Goal: Check status: Check status

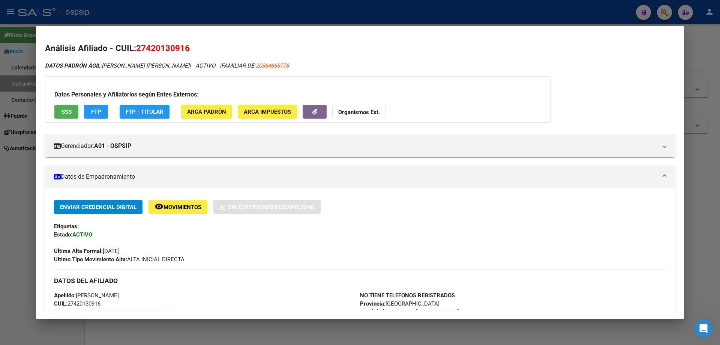
click at [483, 331] on div at bounding box center [360, 172] width 720 height 345
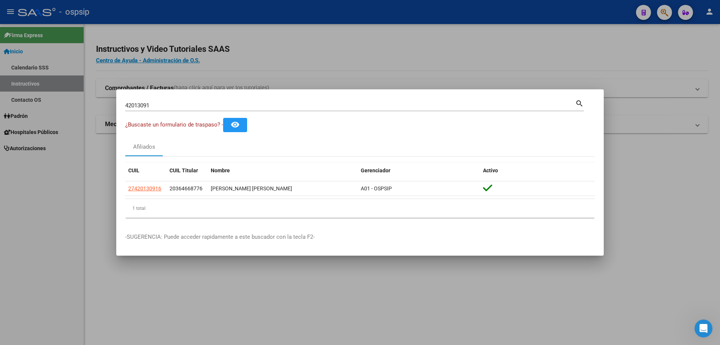
click at [171, 100] on div "42013091 Buscar (apellido, dni, [PERSON_NAME], [PERSON_NAME], cuit, obra social)" at bounding box center [350, 105] width 450 height 11
click at [169, 104] on input "42013091" at bounding box center [350, 105] width 450 height 7
type input "4"
type input "94213267"
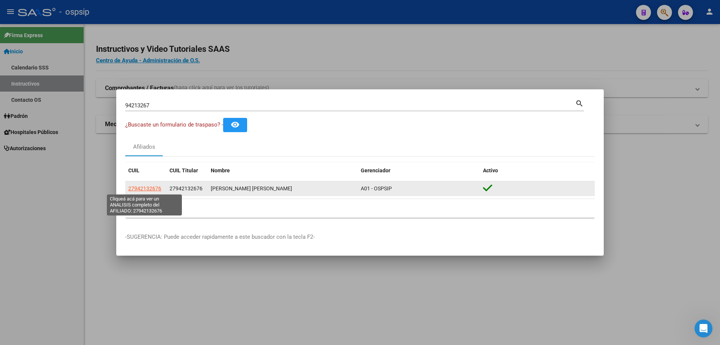
click at [146, 190] on span "27942132676" at bounding box center [144, 188] width 33 height 6
type textarea "27942132676"
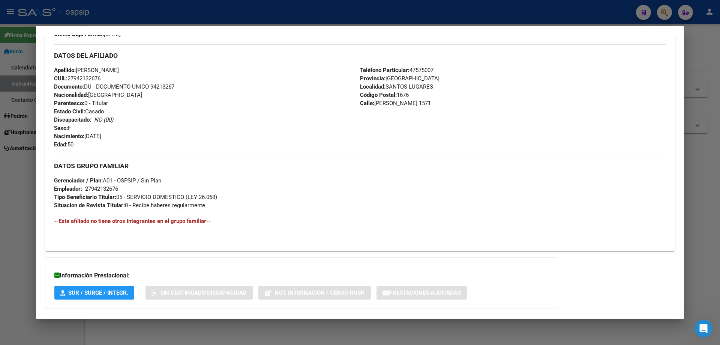
scroll to position [265, 0]
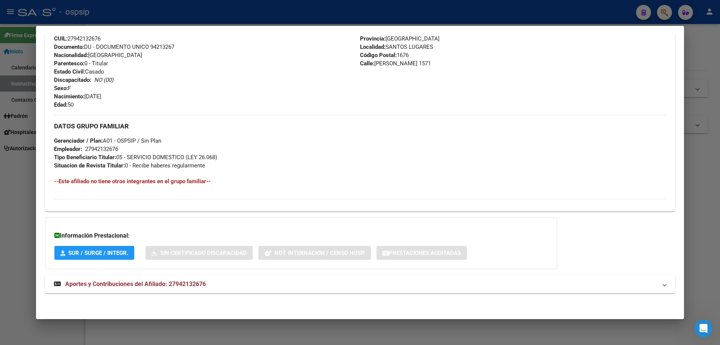
click at [142, 282] on span "Aportes y Contribuciones del Afiliado: 27942132676" at bounding box center [135, 283] width 141 height 7
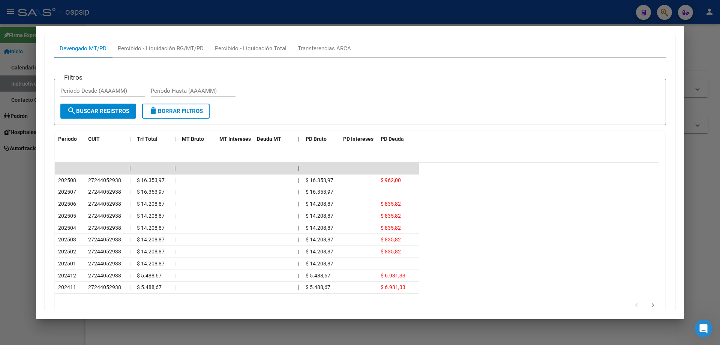
scroll to position [565, 0]
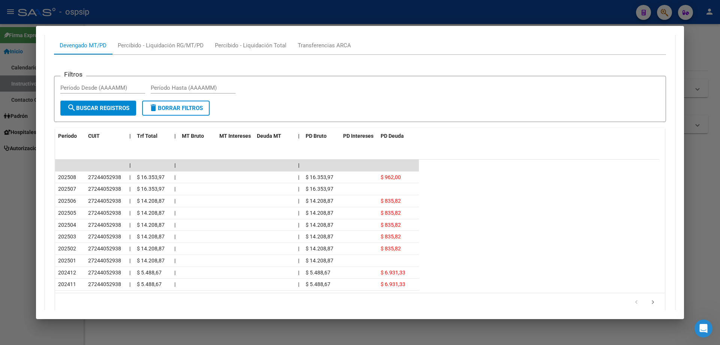
click at [198, 331] on div at bounding box center [360, 172] width 720 height 345
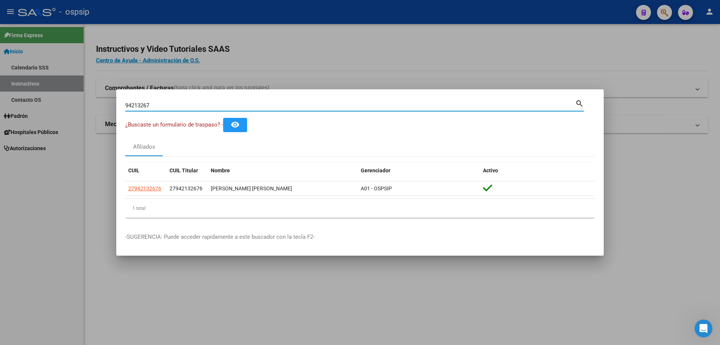
click at [202, 106] on input "94213267" at bounding box center [350, 105] width 450 height 7
type input "9"
type input "52846368"
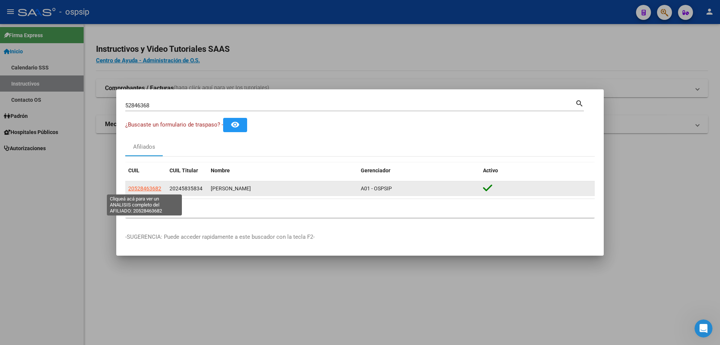
click at [145, 187] on span "20528463682" at bounding box center [144, 188] width 33 height 6
type textarea "20528463682"
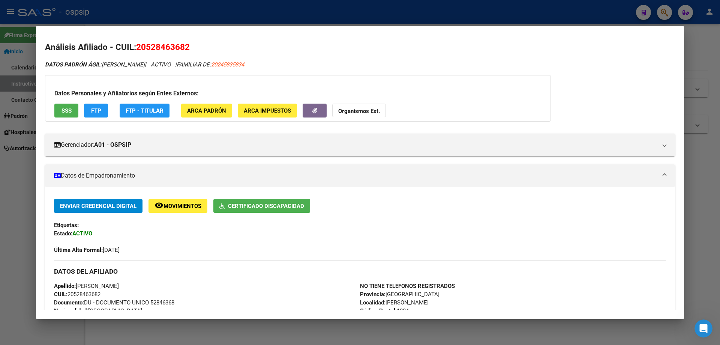
scroll to position [0, 0]
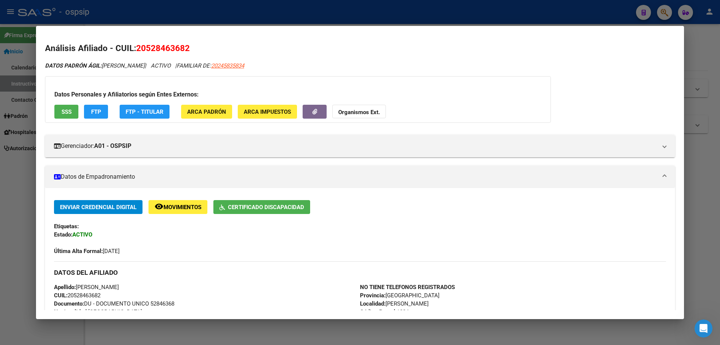
click at [718, 255] on div at bounding box center [360, 172] width 720 height 345
